Goal: Task Accomplishment & Management: Manage account settings

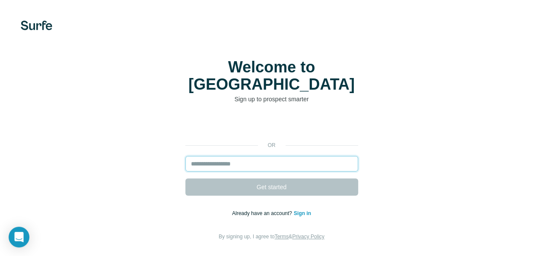
click at [262, 156] on input "email" at bounding box center [271, 164] width 173 height 16
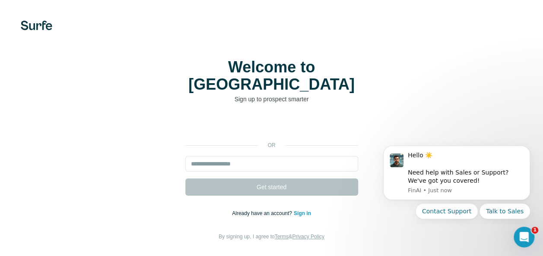
click at [419, 117] on div "or Get started Already have an account? Sign in By signing up, I agree to Terms…" at bounding box center [271, 179] width 508 height 124
click at [303, 211] on link "Sign in" at bounding box center [302, 214] width 17 height 6
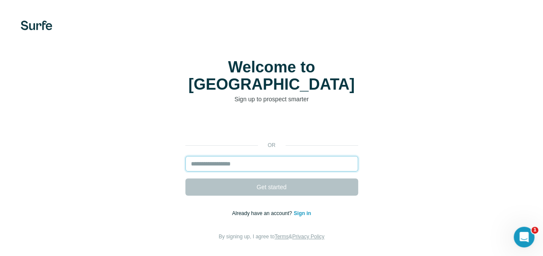
click at [294, 156] on input "email" at bounding box center [271, 164] width 173 height 16
type input "**********"
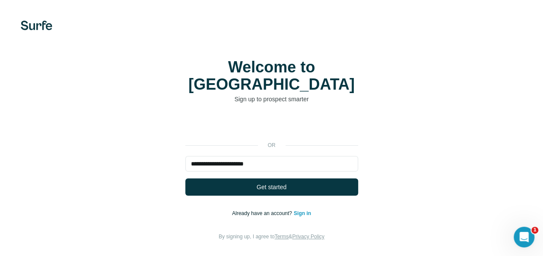
click at [303, 211] on link "Sign in" at bounding box center [302, 214] width 17 height 6
